Goal: Information Seeking & Learning: Learn about a topic

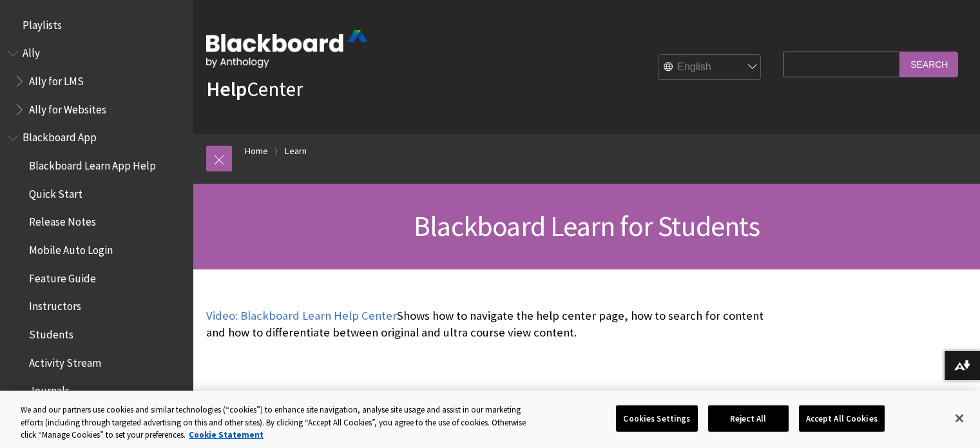
click at [253, 151] on link "Home" at bounding box center [256, 151] width 23 height 16
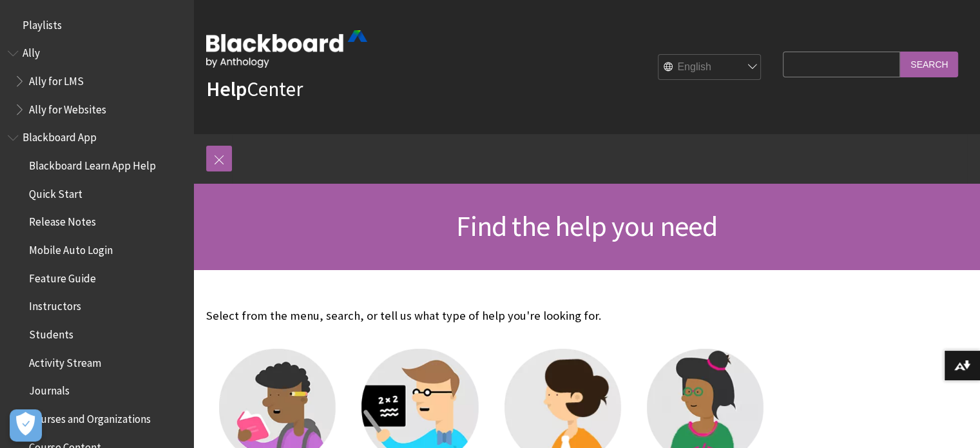
click at [17, 76] on span "Book outline for Anthology Ally Help" at bounding box center [21, 78] width 14 height 16
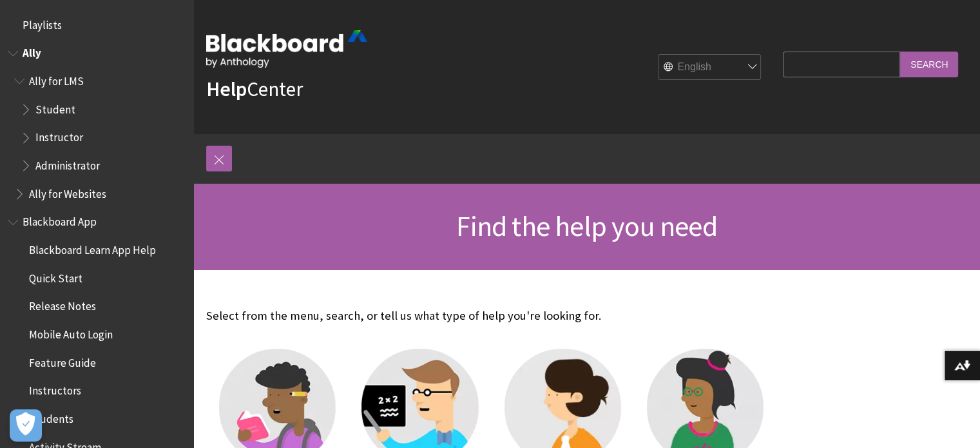
click at [19, 78] on span "Book outline for Anthology Ally Help" at bounding box center [21, 78] width 14 height 16
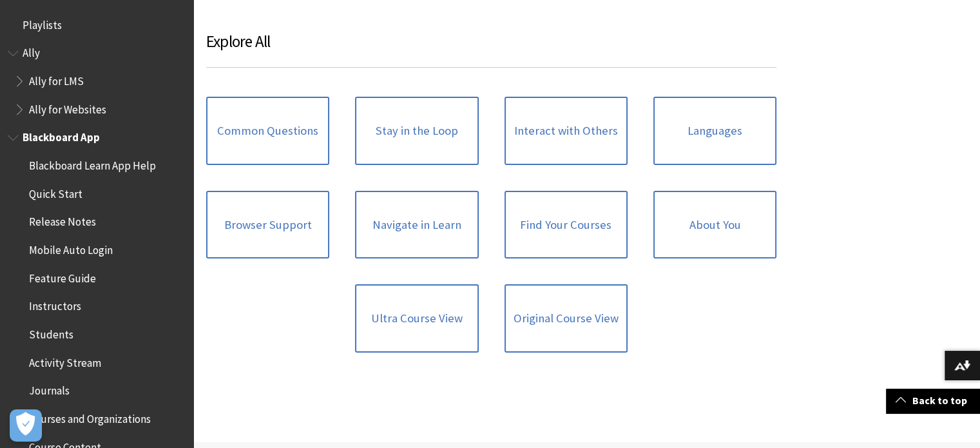
click at [15, 136] on span "Book outline for Blackboard App Help" at bounding box center [15, 135] width 14 height 16
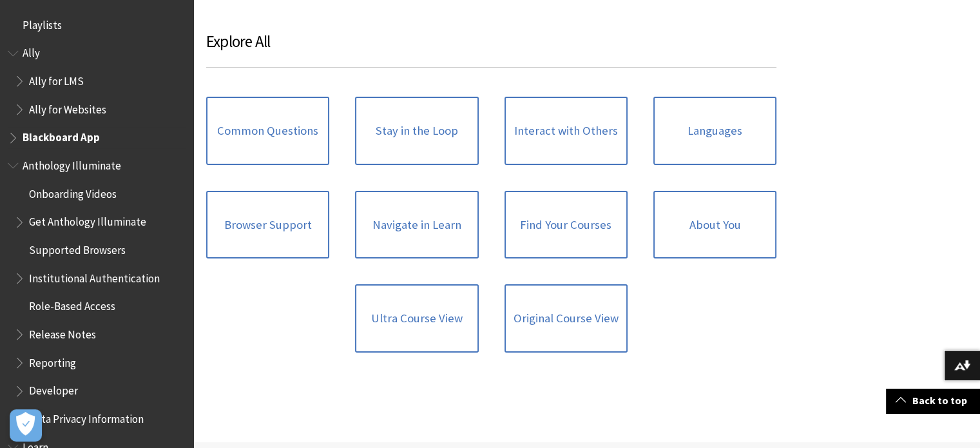
click at [15, 136] on span "Book outline for Blackboard App Help" at bounding box center [15, 135] width 14 height 16
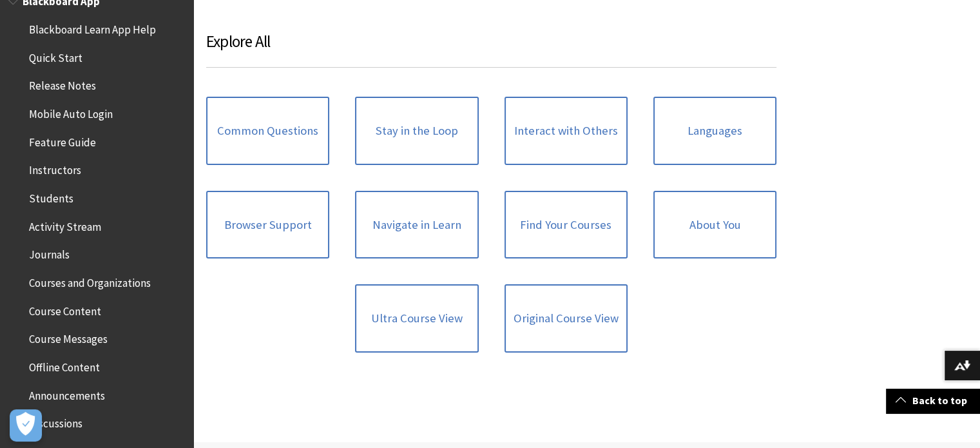
scroll to position [141, 0]
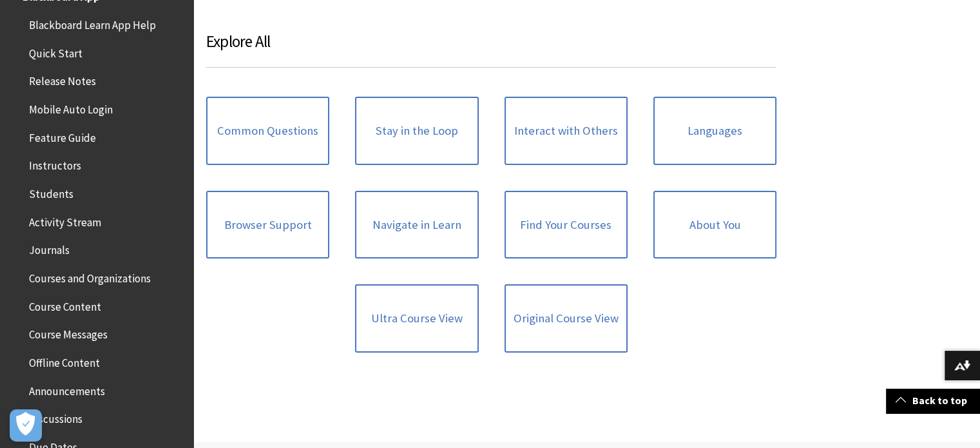
click at [55, 167] on span "Instructors" at bounding box center [55, 163] width 52 height 17
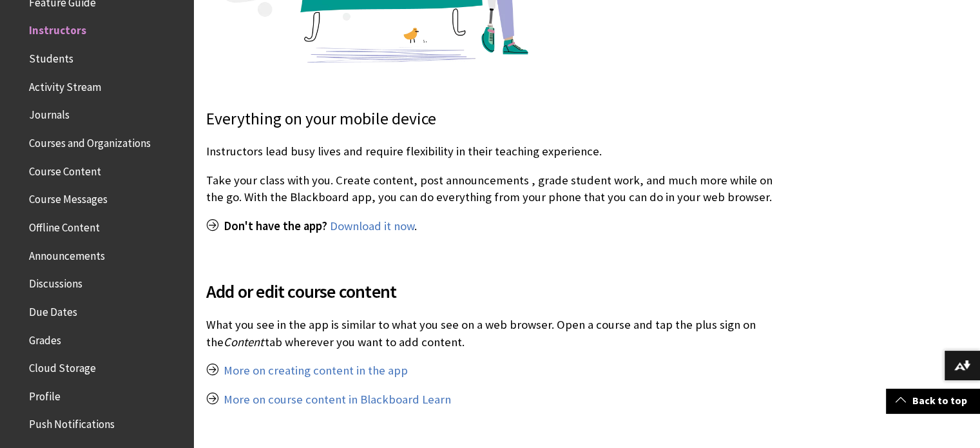
scroll to position [441, 0]
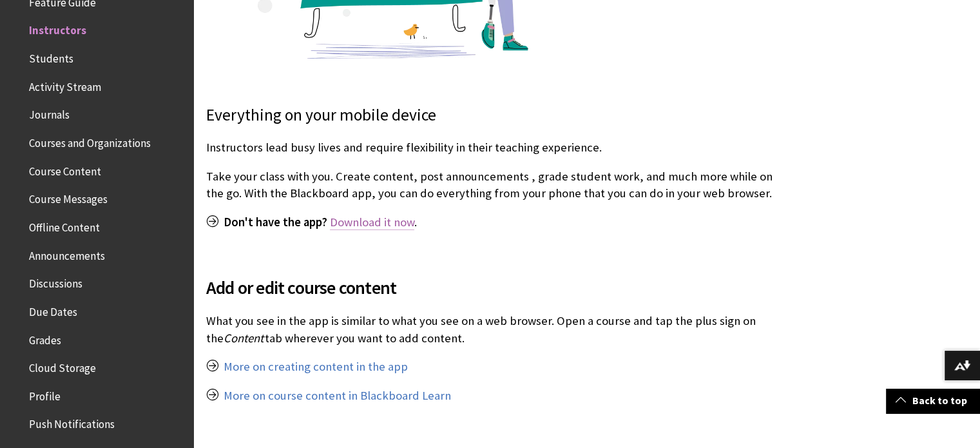
click at [374, 223] on link "Download it now" at bounding box center [372, 222] width 84 height 15
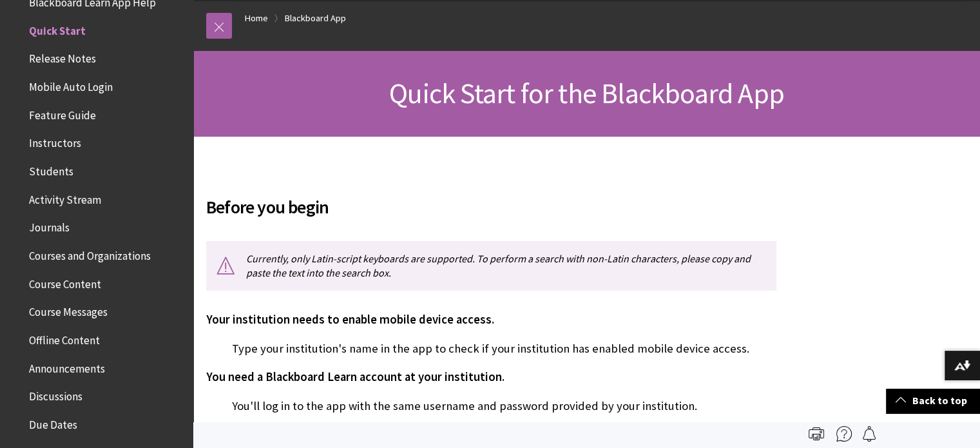
scroll to position [129, 0]
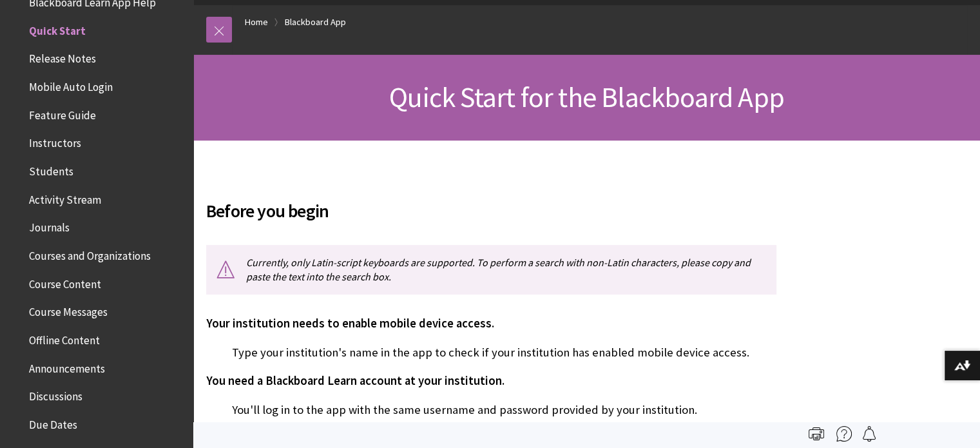
click at [55, 144] on span "Instructors" at bounding box center [55, 141] width 52 height 17
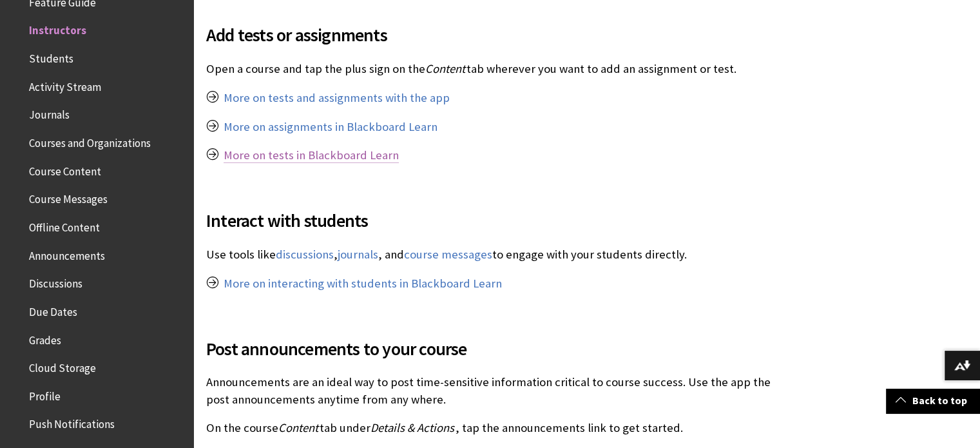
scroll to position [868, 0]
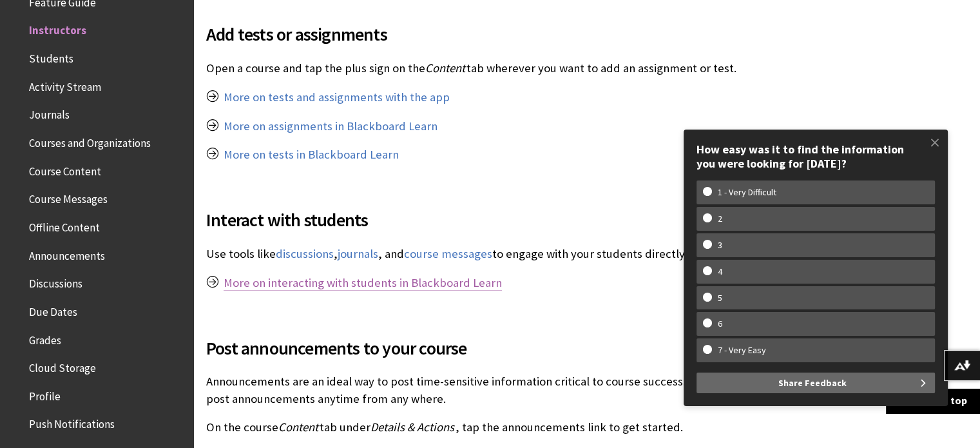
click at [396, 283] on link "More on interacting with students in Blackboard Learn" at bounding box center [363, 282] width 278 height 15
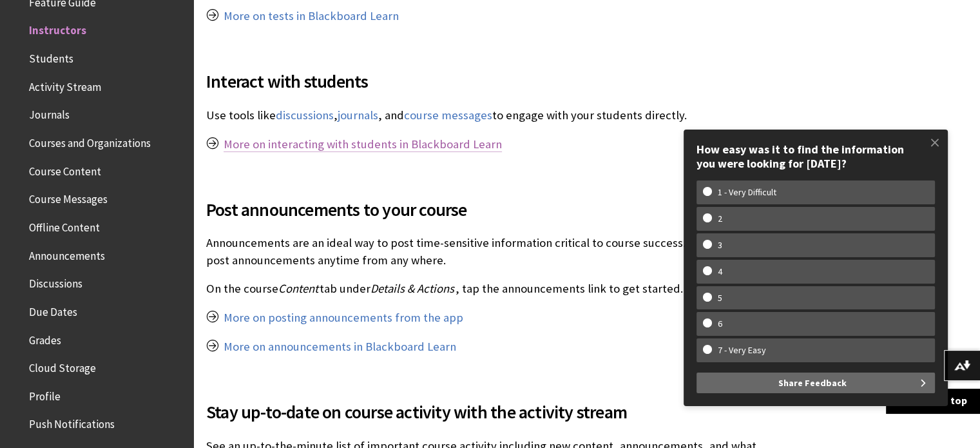
scroll to position [1007, 0]
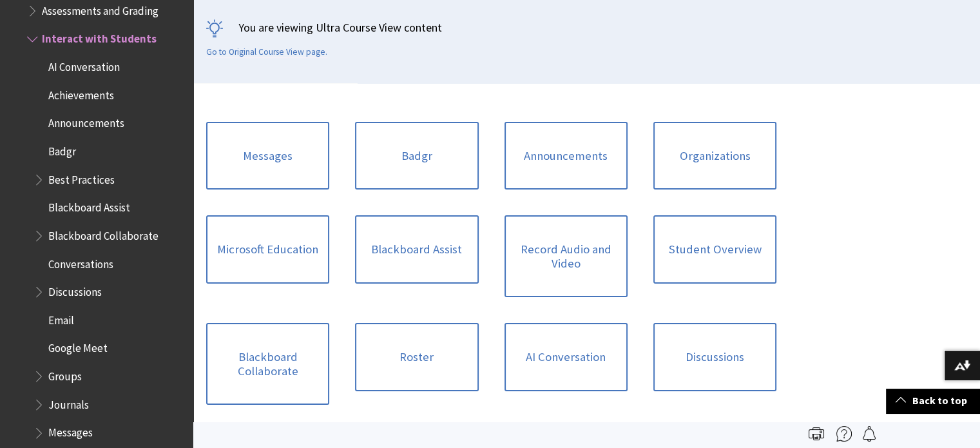
scroll to position [193, 0]
